Goal: Transaction & Acquisition: Purchase product/service

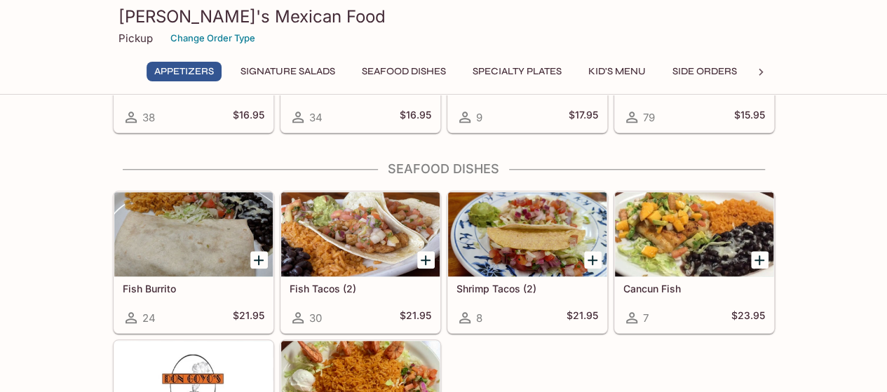
scroll to position [491, 0]
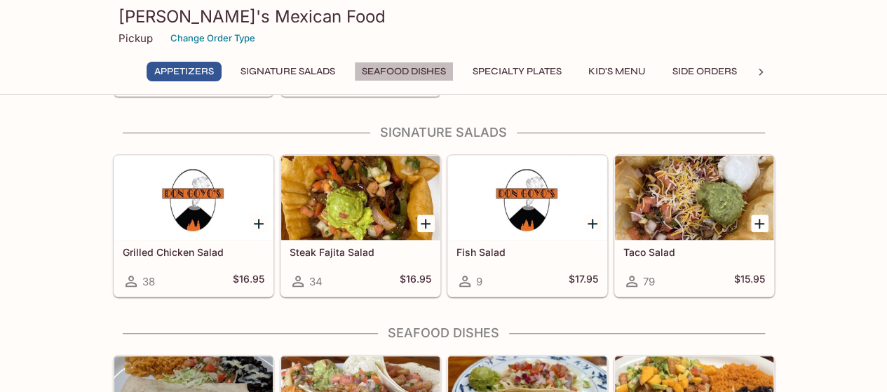
click at [433, 71] on button "Seafood Dishes" at bounding box center [404, 72] width 100 height 20
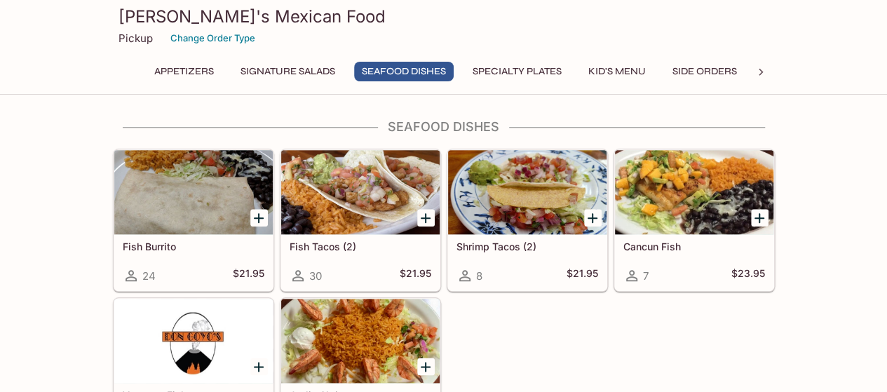
scroll to position [693, 0]
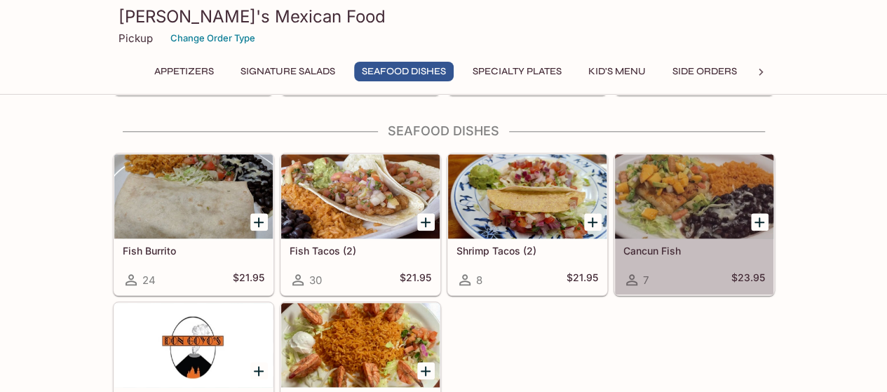
click at [687, 203] on div at bounding box center [694, 196] width 159 height 84
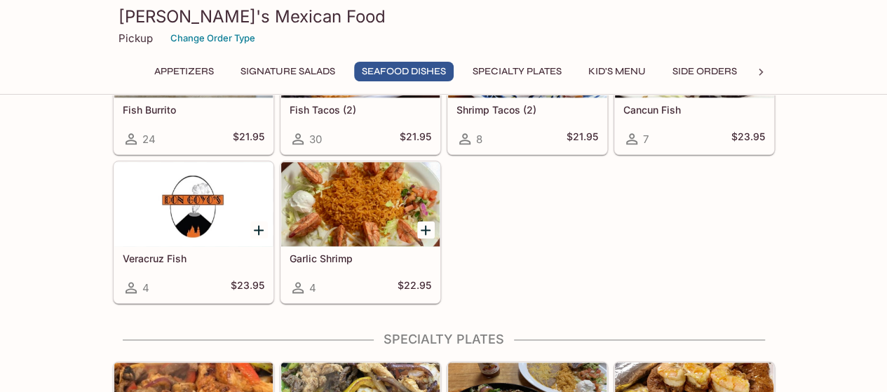
scroll to position [835, 0]
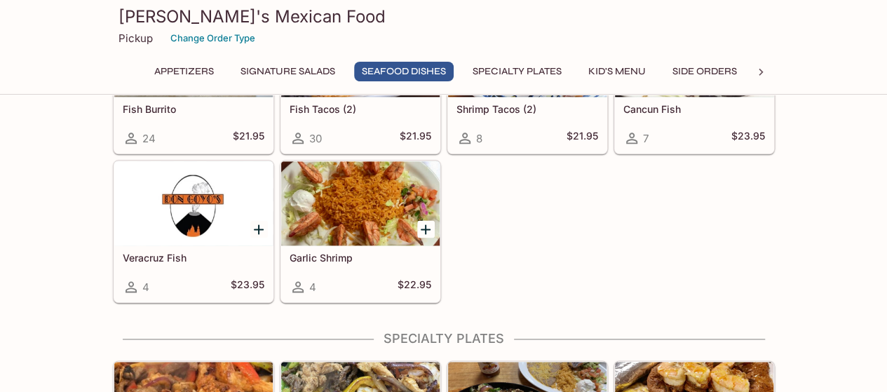
click at [239, 214] on div at bounding box center [193, 203] width 159 height 84
